Goal: Transaction & Acquisition: Purchase product/service

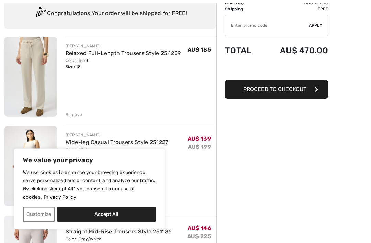
scroll to position [56, 0]
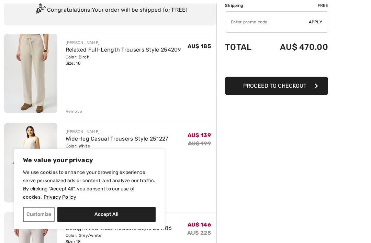
click at [14, 102] on img at bounding box center [30, 73] width 53 height 79
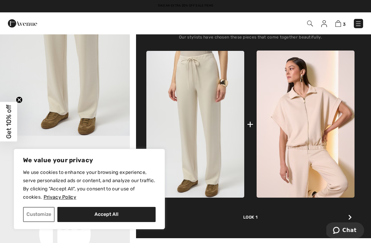
scroll to position [56, 0]
click at [107, 222] on button "Accept All" at bounding box center [106, 214] width 98 height 15
checkbox input "true"
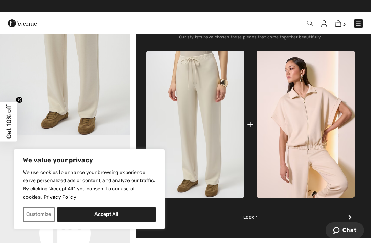
checkbox input "true"
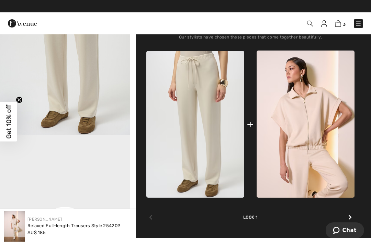
scroll to position [0, 0]
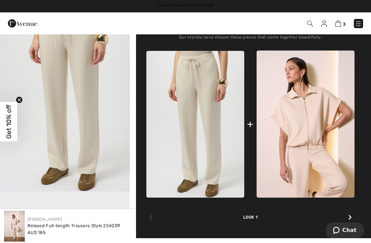
click at [13, 4] on div "Take an Extra 20% Off Sale Items" at bounding box center [185, 5] width 371 height 5
click at [346, 215] on div at bounding box center [349, 217] width 9 height 14
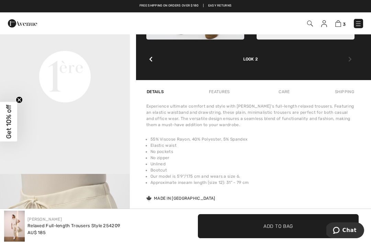
scroll to position [54, 0]
click at [18, 103] on circle "Close teaser" at bounding box center [19, 99] width 7 height 7
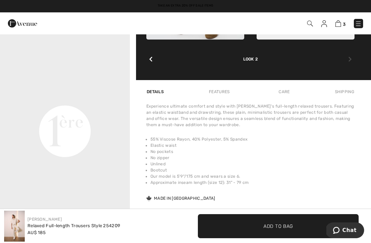
click at [1, 98] on video "Your browser does not support the video tag." at bounding box center [65, 66] width 130 height 65
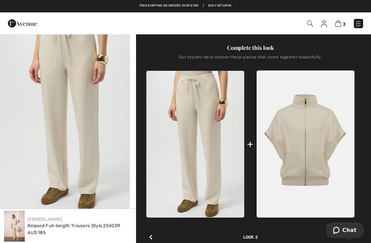
scroll to position [210, 0]
